Goal: Information Seeking & Learning: Learn about a topic

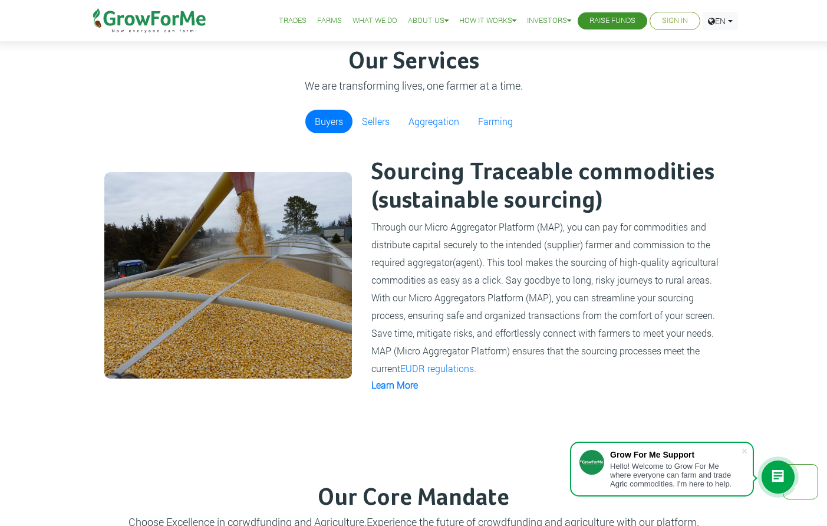
scroll to position [848, 0]
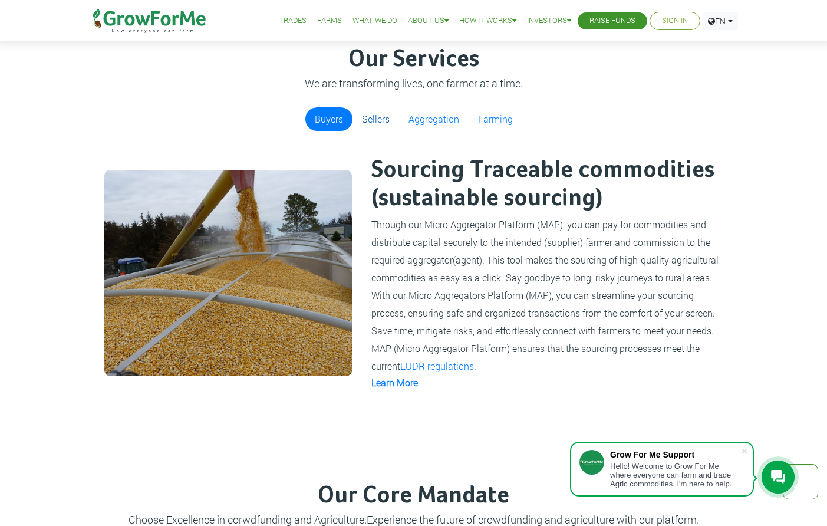
click at [373, 115] on link "Sellers" at bounding box center [376, 119] width 47 height 24
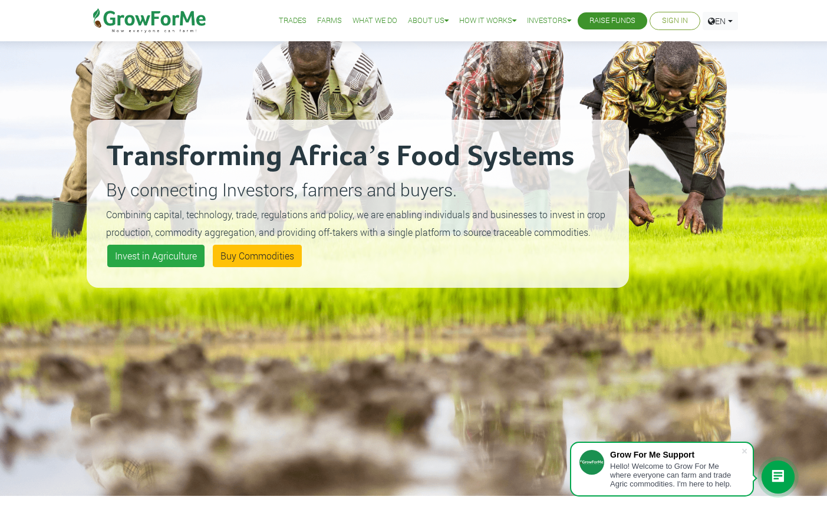
scroll to position [0, 0]
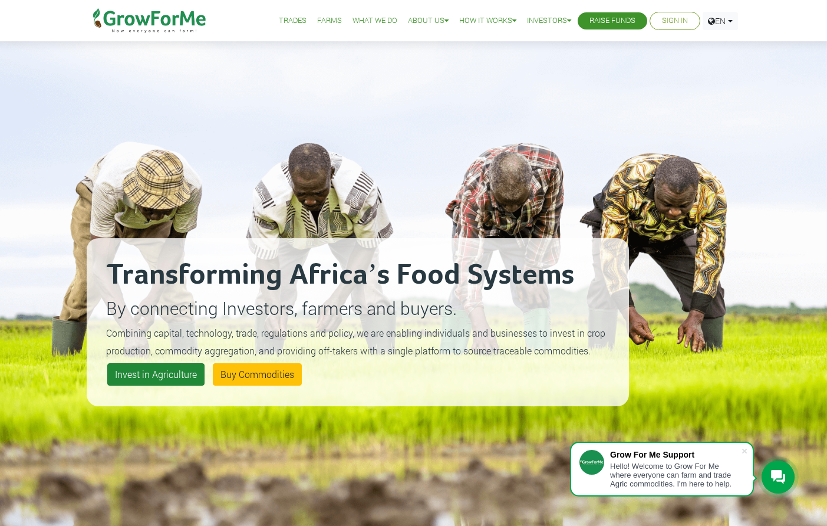
click at [144, 372] on link "Invest in Agriculture" at bounding box center [155, 374] width 97 height 22
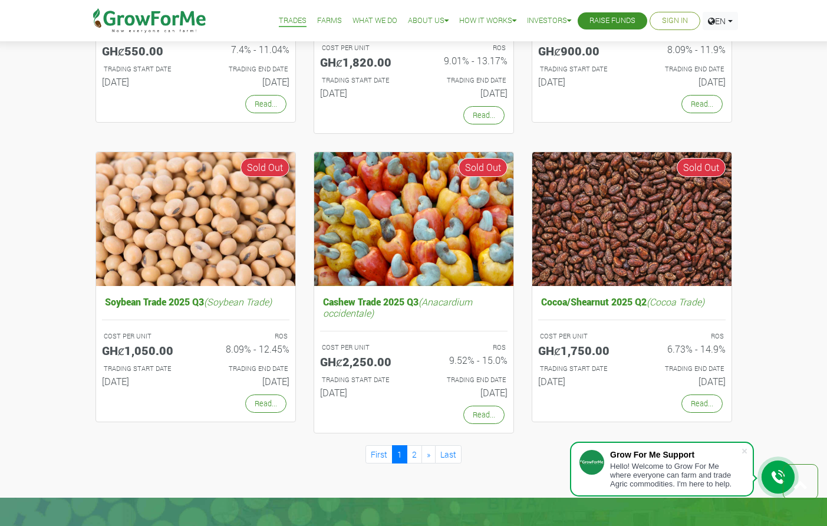
scroll to position [926, 0]
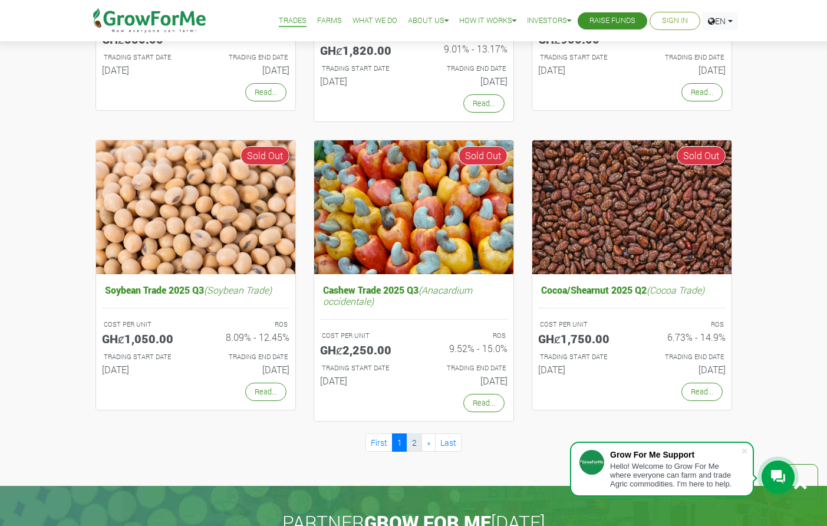
click at [411, 440] on link "2" at bounding box center [414, 442] width 15 height 18
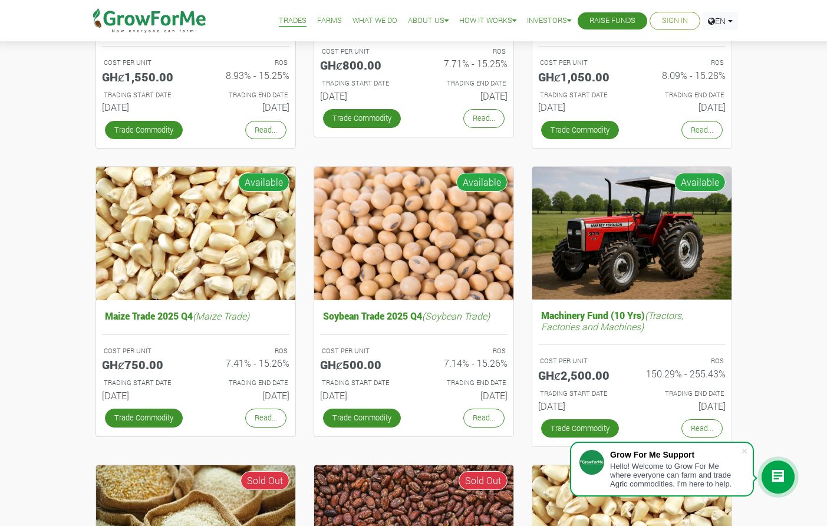
scroll to position [0, 0]
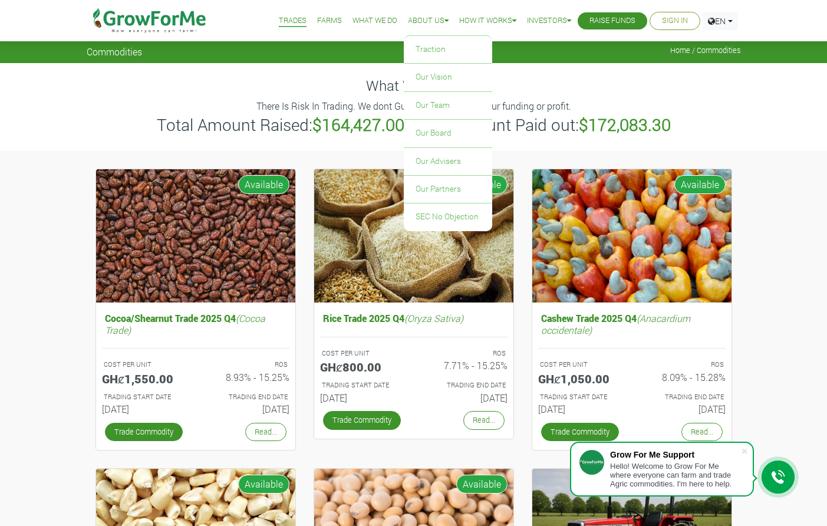
click at [412, 21] on link "About Us" at bounding box center [428, 21] width 41 height 12
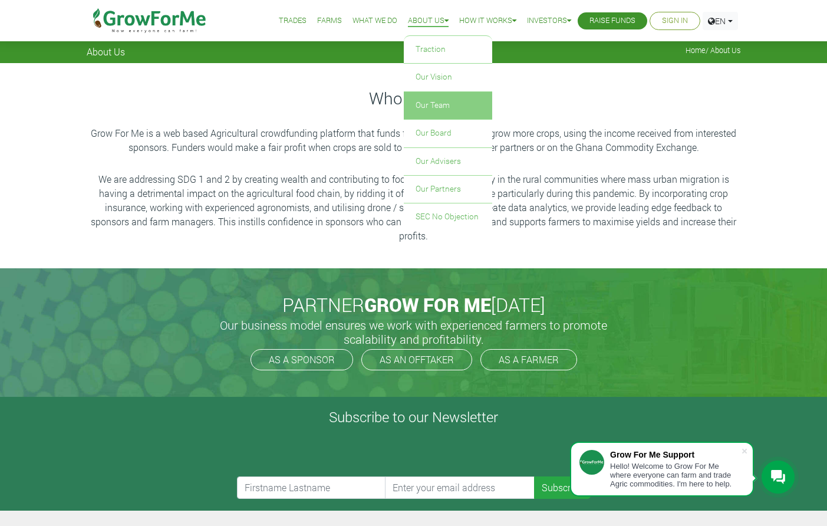
click at [458, 108] on link "Our Team" at bounding box center [448, 105] width 88 height 27
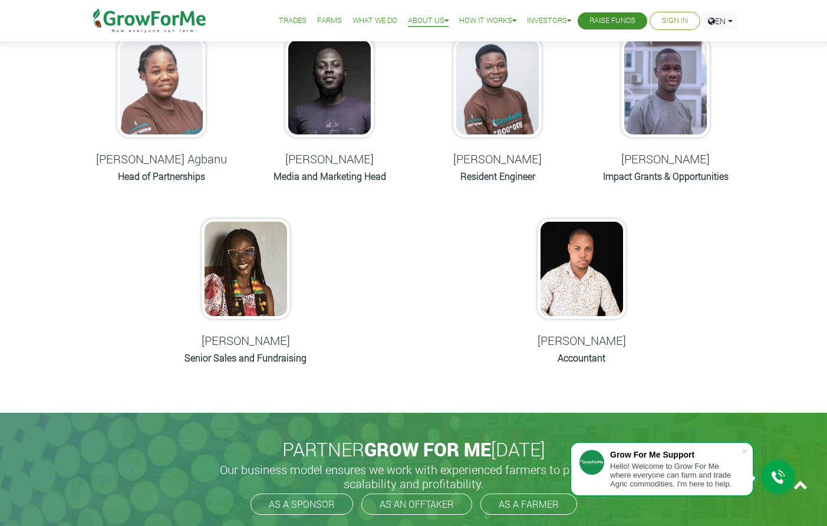
scroll to position [498, 0]
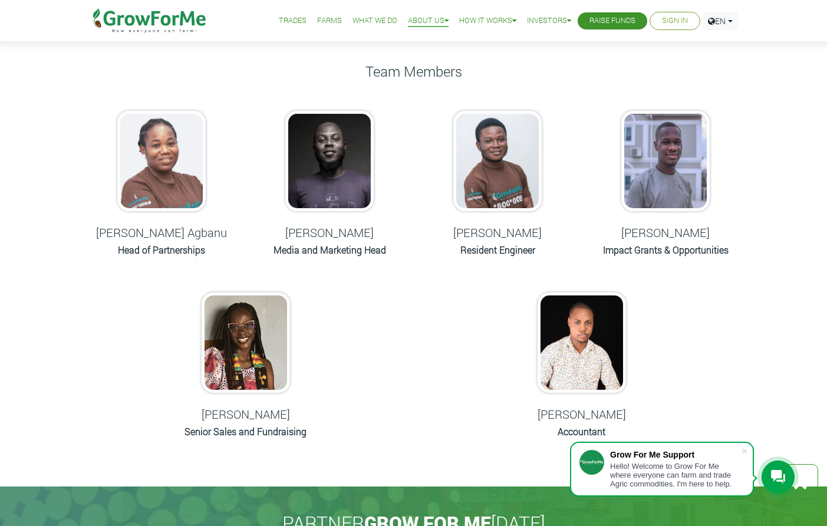
click at [470, 191] on img at bounding box center [497, 161] width 88 height 100
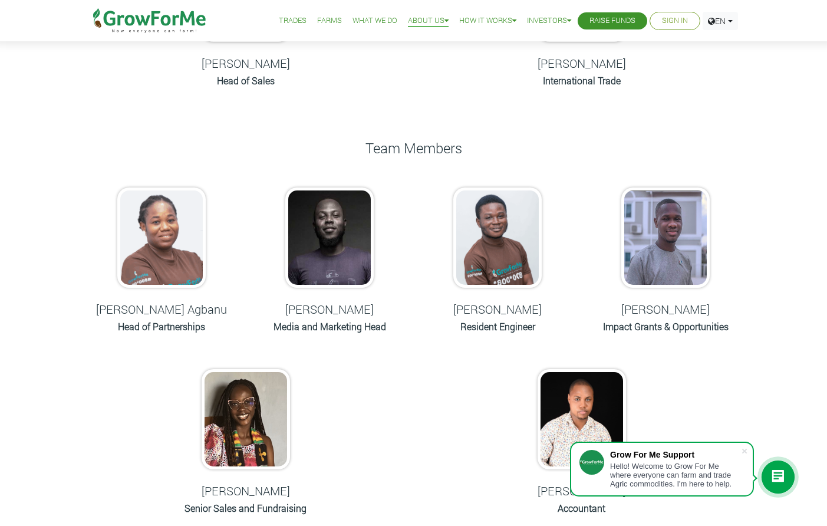
click at [479, 223] on img at bounding box center [497, 237] width 88 height 100
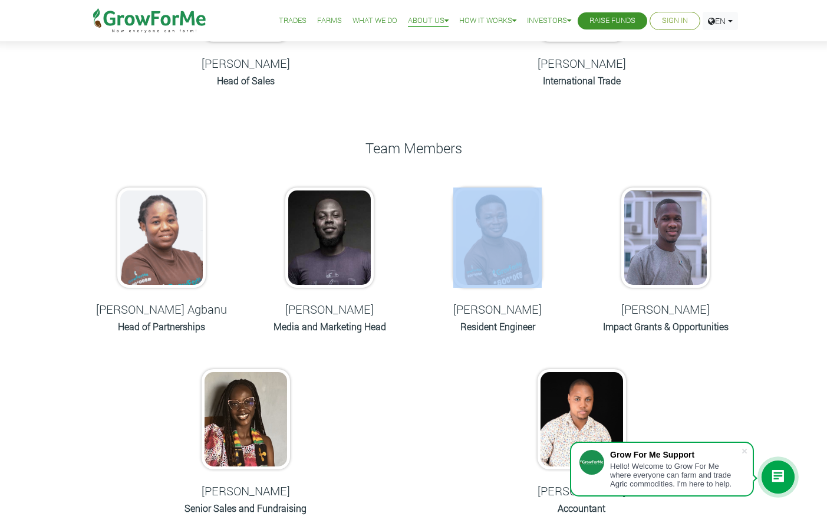
click at [479, 223] on img at bounding box center [497, 237] width 88 height 100
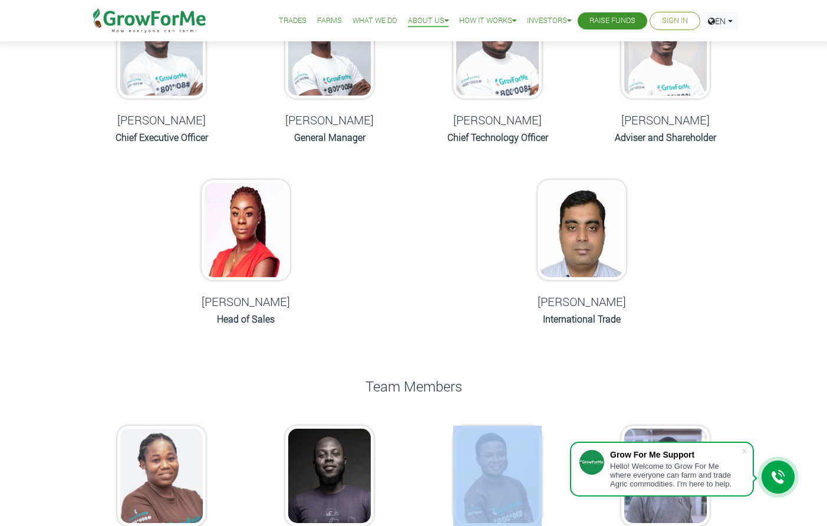
scroll to position [0, 0]
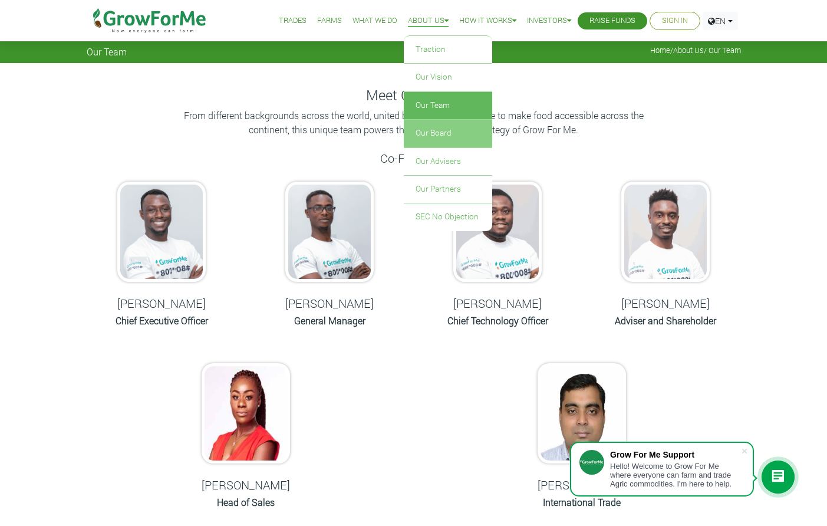
click at [441, 137] on link "Our Board" at bounding box center [448, 133] width 88 height 27
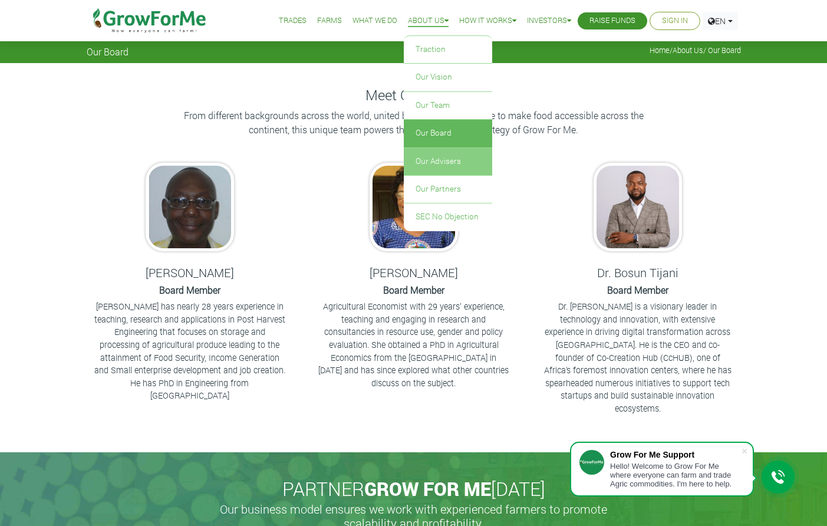
click at [456, 161] on link "Our Advisers" at bounding box center [448, 161] width 88 height 27
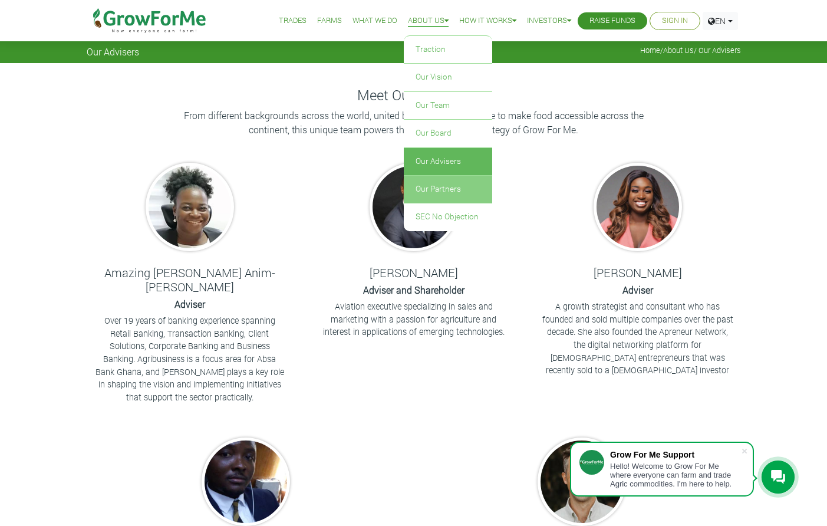
click at [433, 187] on link "Our Partners" at bounding box center [448, 189] width 88 height 27
